Goal: Task Accomplishment & Management: Use online tool/utility

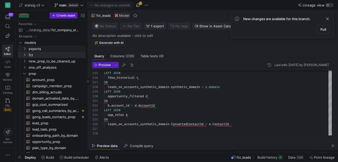
scroll to position [47, 0]
click at [24, 55] on icon at bounding box center [25, 55] width 4 height 3
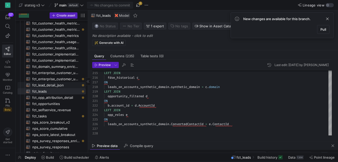
scroll to position [80, 0]
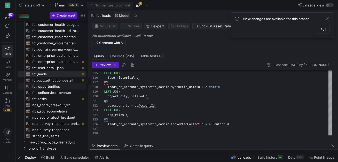
click at [50, 87] on span "fct_opportunities​​​​​​​​​​" at bounding box center [56, 87] width 48 height 6
type textarea "SELECT opp.*, usr.*, acc.*, [URL][DOMAIN_NAME] AS SDR_name, salesforce_[DOMAIN_…"
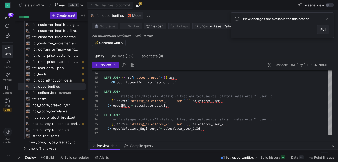
click at [322, 28] on span "Pull" at bounding box center [324, 29] width 6 height 4
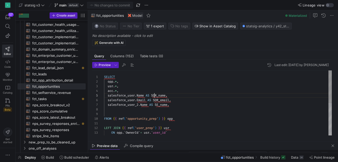
scroll to position [18, 50]
click at [154, 96] on div "ON opp . ` OwnerId ` = usr . ` user_id ` LEFT JOIN { { ref ( 'user_prep' ) } } …" at bounding box center [218, 136] width 228 height 130
drag, startPoint x: 168, startPoint y: 96, endPoint x: 153, endPoint y: 94, distance: 15.1
click at [153, 94] on div "ON opp . ` OwnerId ` = usr . ` user_id ` LEFT JOIN { { ref ( 'user_prep' ) } } …" at bounding box center [218, 136] width 228 height 130
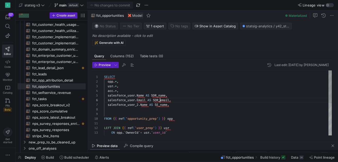
scroll to position [23, 56]
click at [159, 99] on div "ON opp . ` OwnerId ` = usr . ` user_id ` LEFT JOIN { { ref ( 'user_prep' ) } } …" at bounding box center [218, 136] width 228 height 130
click at [169, 104] on div "ON opp . ` OwnerId ` = usr . ` user_id ` LEFT JOIN { { ref ( 'user_prep' ) } } …" at bounding box center [218, 136] width 228 height 130
click at [175, 105] on div "ON opp . ` OwnerId ` = usr . ` user_id ` LEFT JOIN { { ref ( 'user_prep' ) } } …" at bounding box center [218, 136] width 228 height 130
